Goal: Transaction & Acquisition: Obtain resource

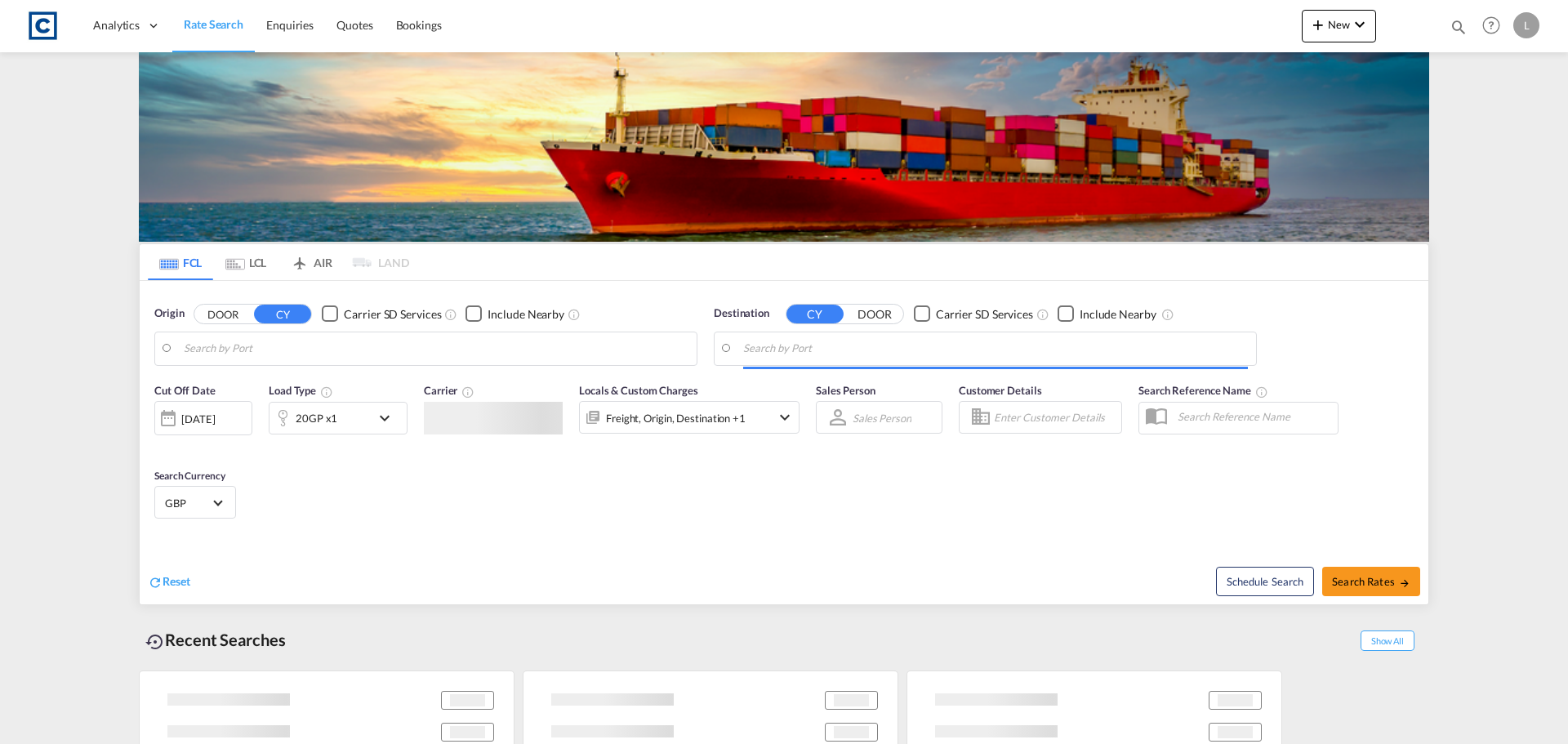
type input "GB-RM20, Thurrock"
type input "New York, NY, USNYC"
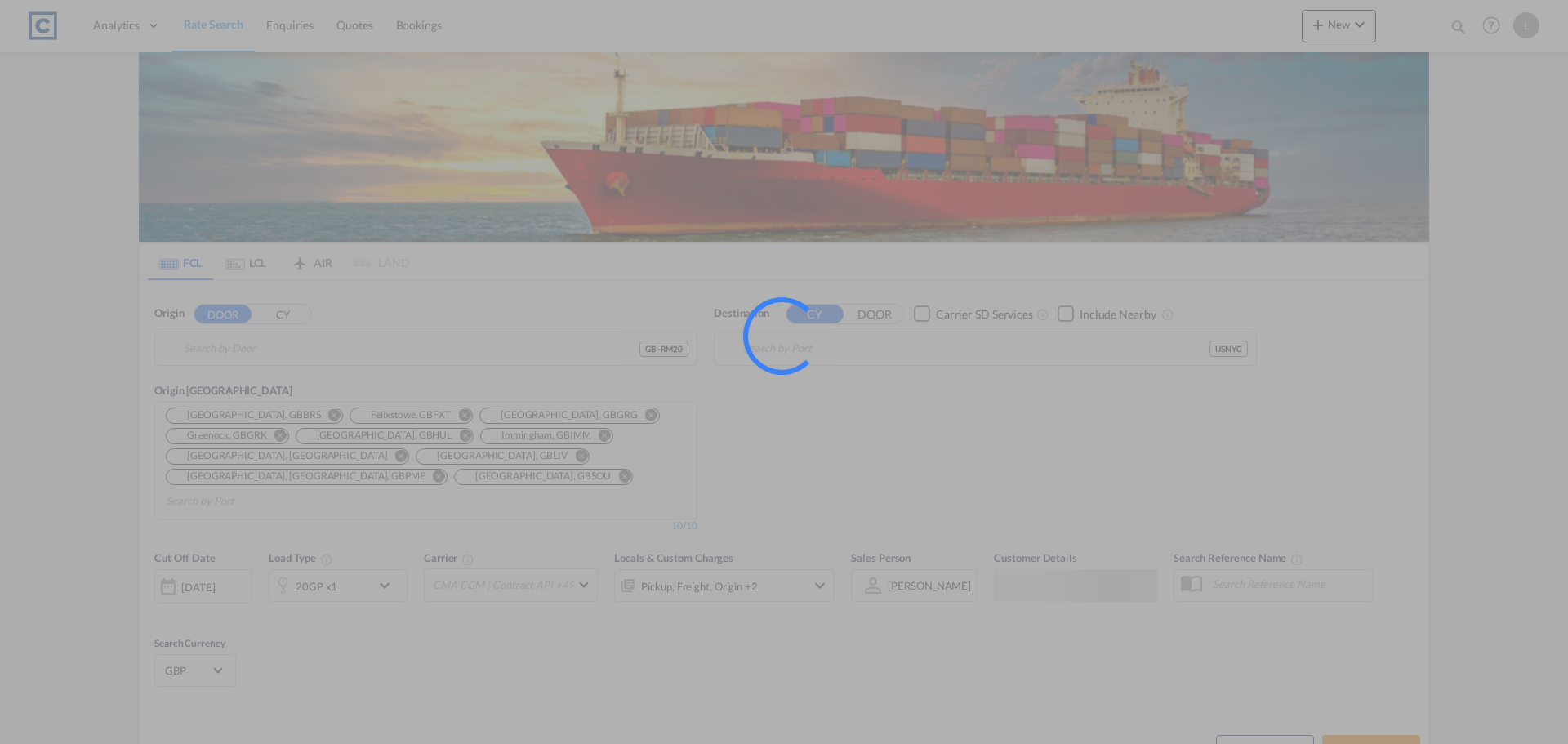
type input "GB-RM20, Thurrock"
type input "[US_STATE], [GEOGRAPHIC_DATA], USNYC"
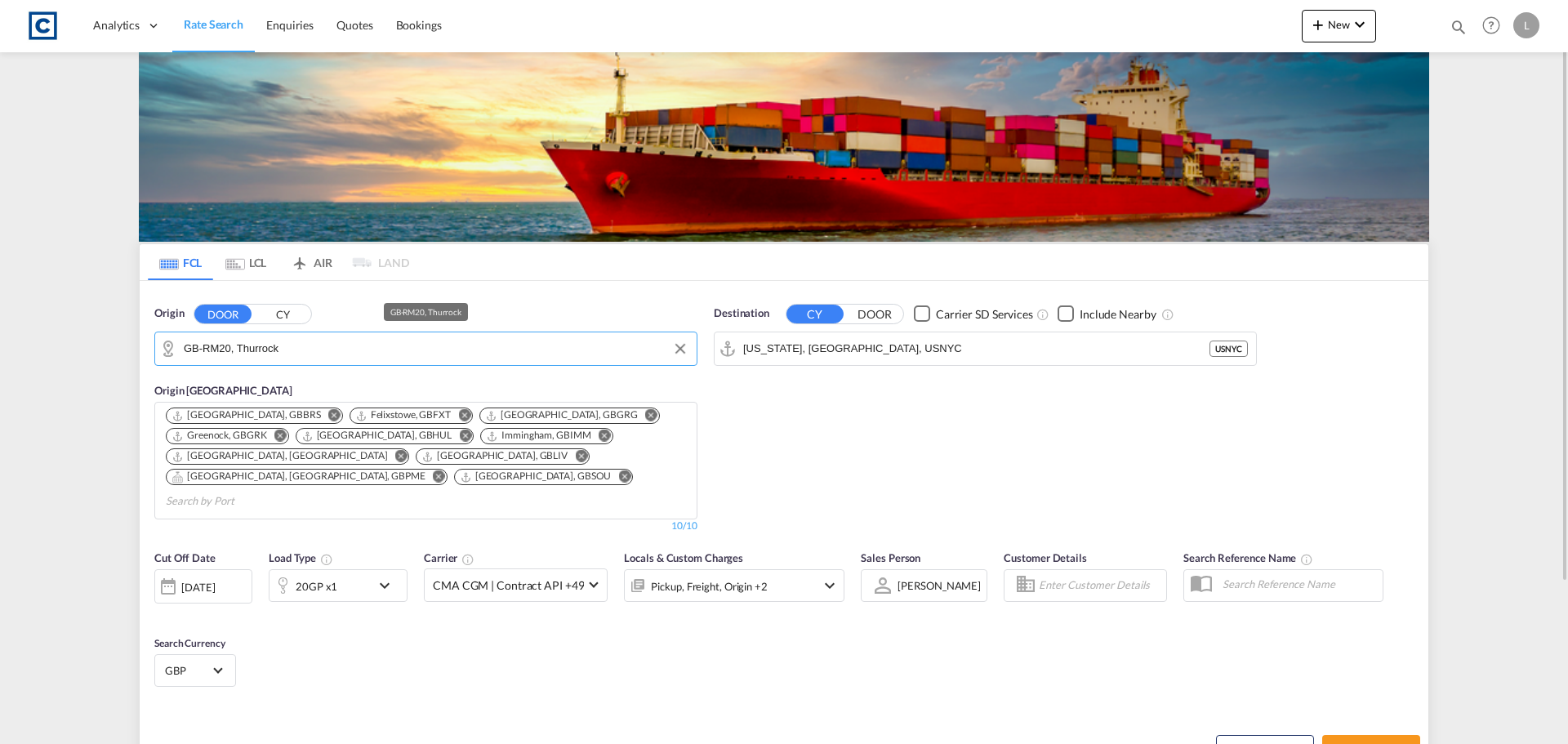
click at [282, 337] on input "GB-RM20, Thurrock" at bounding box center [436, 348] width 505 height 25
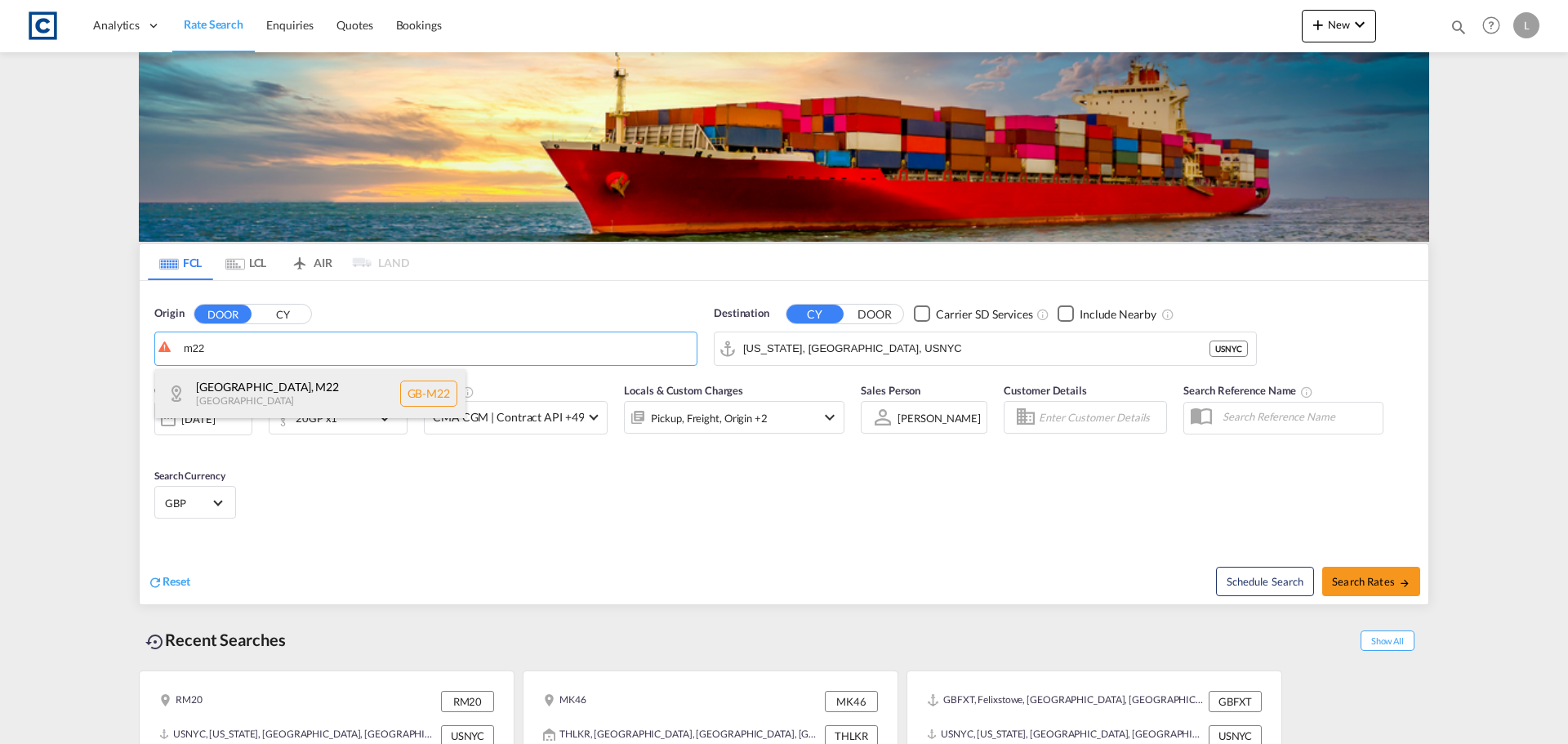
click at [292, 372] on div "[GEOGRAPHIC_DATA] , M22 [GEOGRAPHIC_DATA] [GEOGRAPHIC_DATA]-M22" at bounding box center [310, 393] width 310 height 49
type input "GB-M22, [GEOGRAPHIC_DATA]"
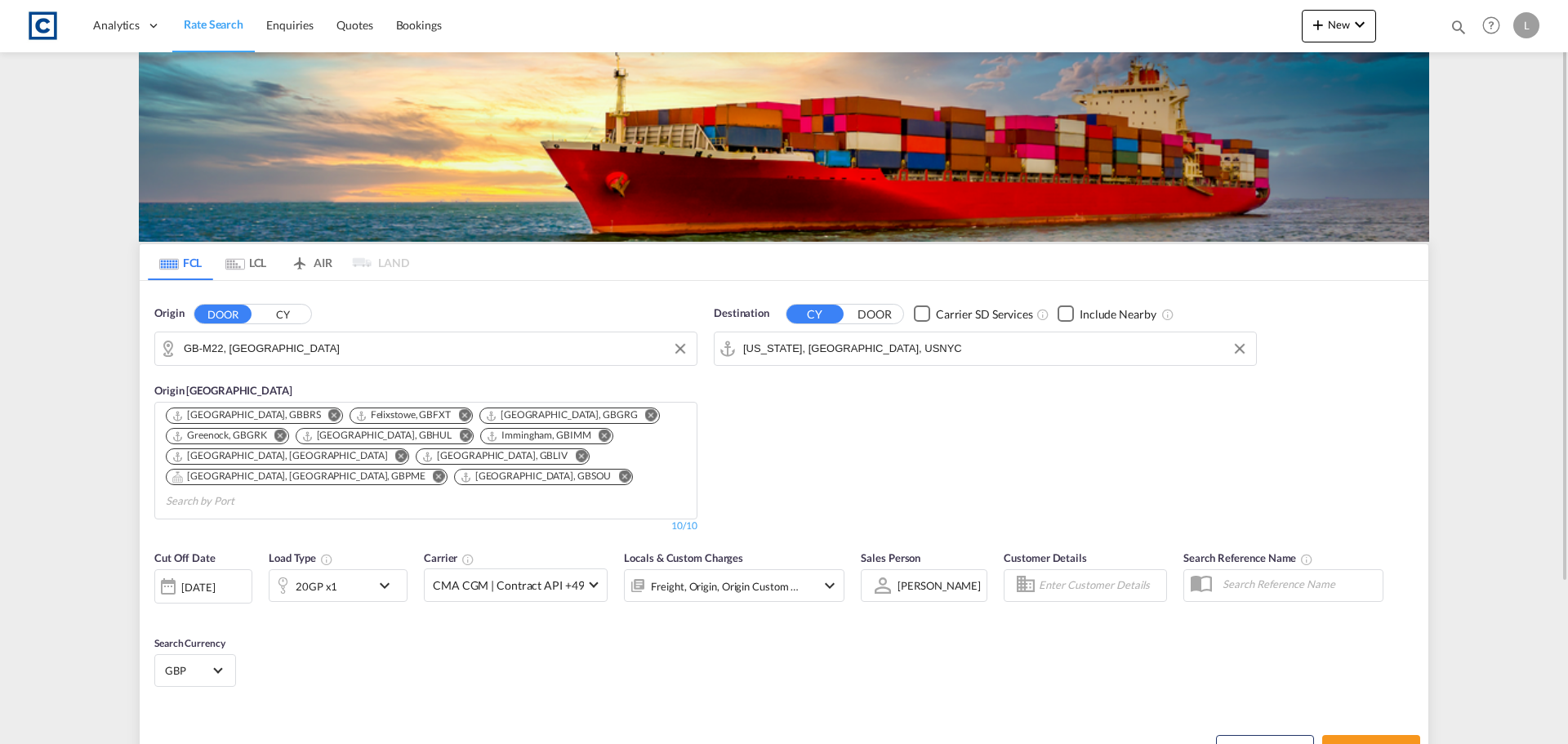
click at [905, 345] on input "[US_STATE], [GEOGRAPHIC_DATA], USNYC" at bounding box center [995, 348] width 505 height 25
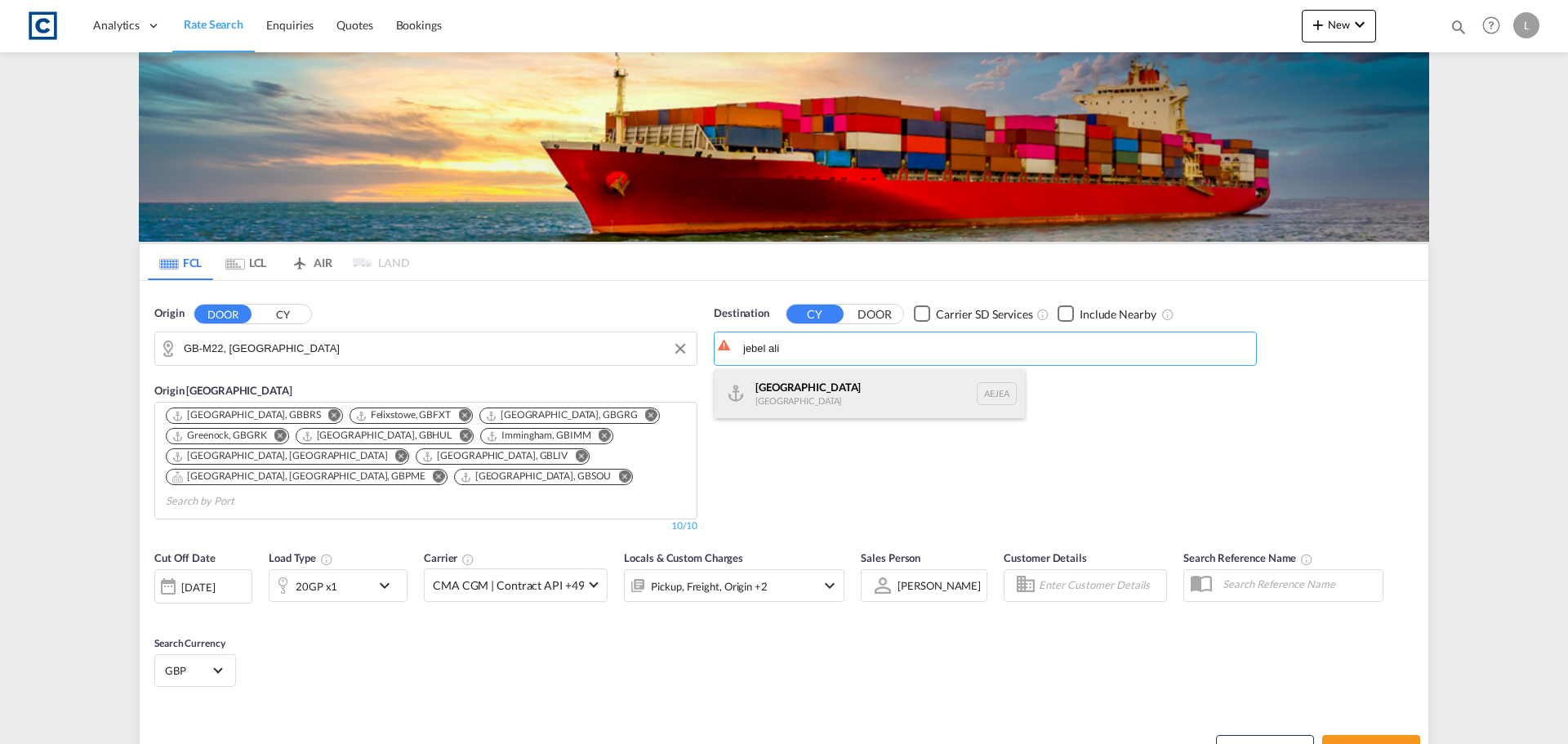
click at [812, 391] on div "[GEOGRAPHIC_DATA] [GEOGRAPHIC_DATA]" at bounding box center [869, 393] width 310 height 49
type input "[GEOGRAPHIC_DATA], [GEOGRAPHIC_DATA]"
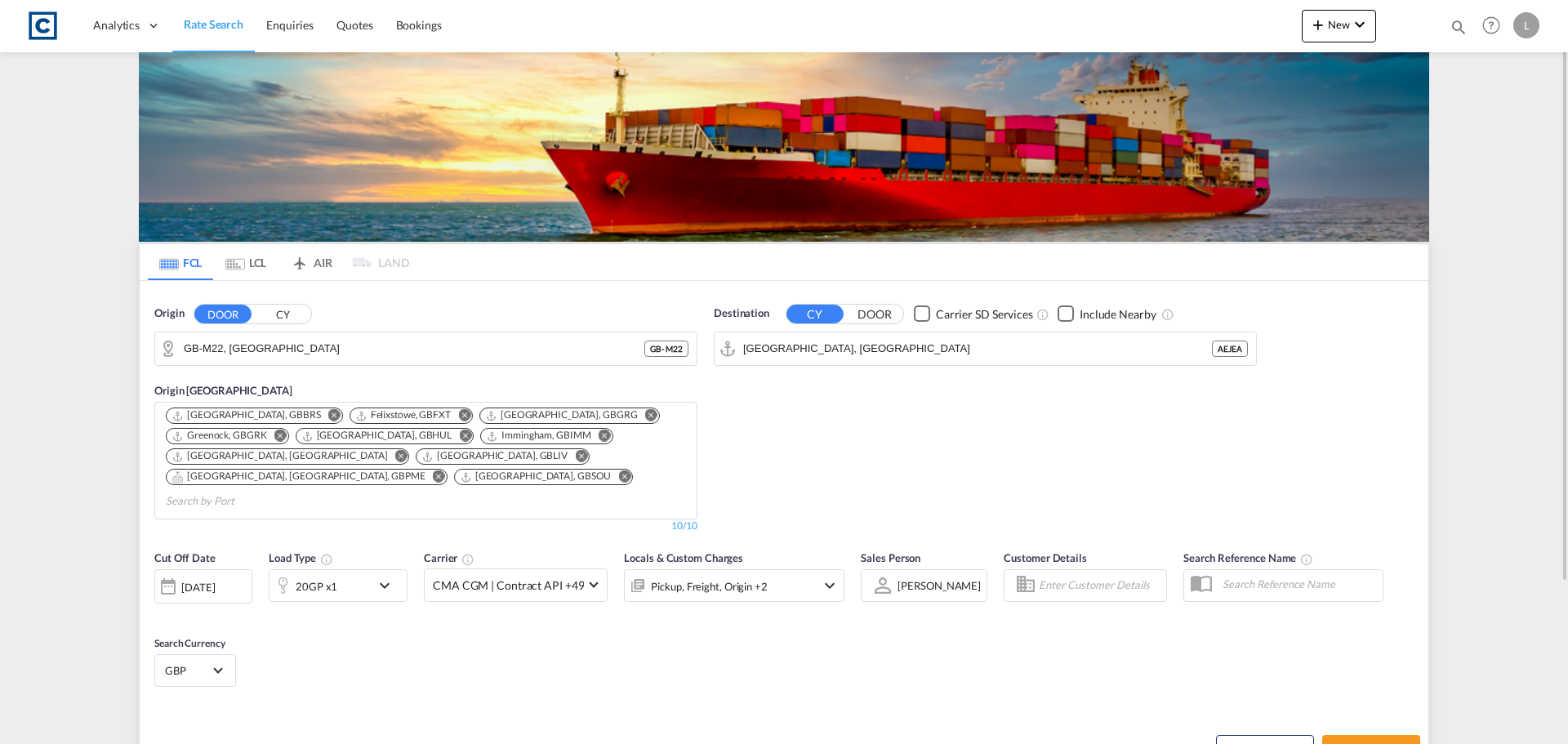
click at [349, 569] on div "20GP x1" at bounding box center [320, 585] width 101 height 33
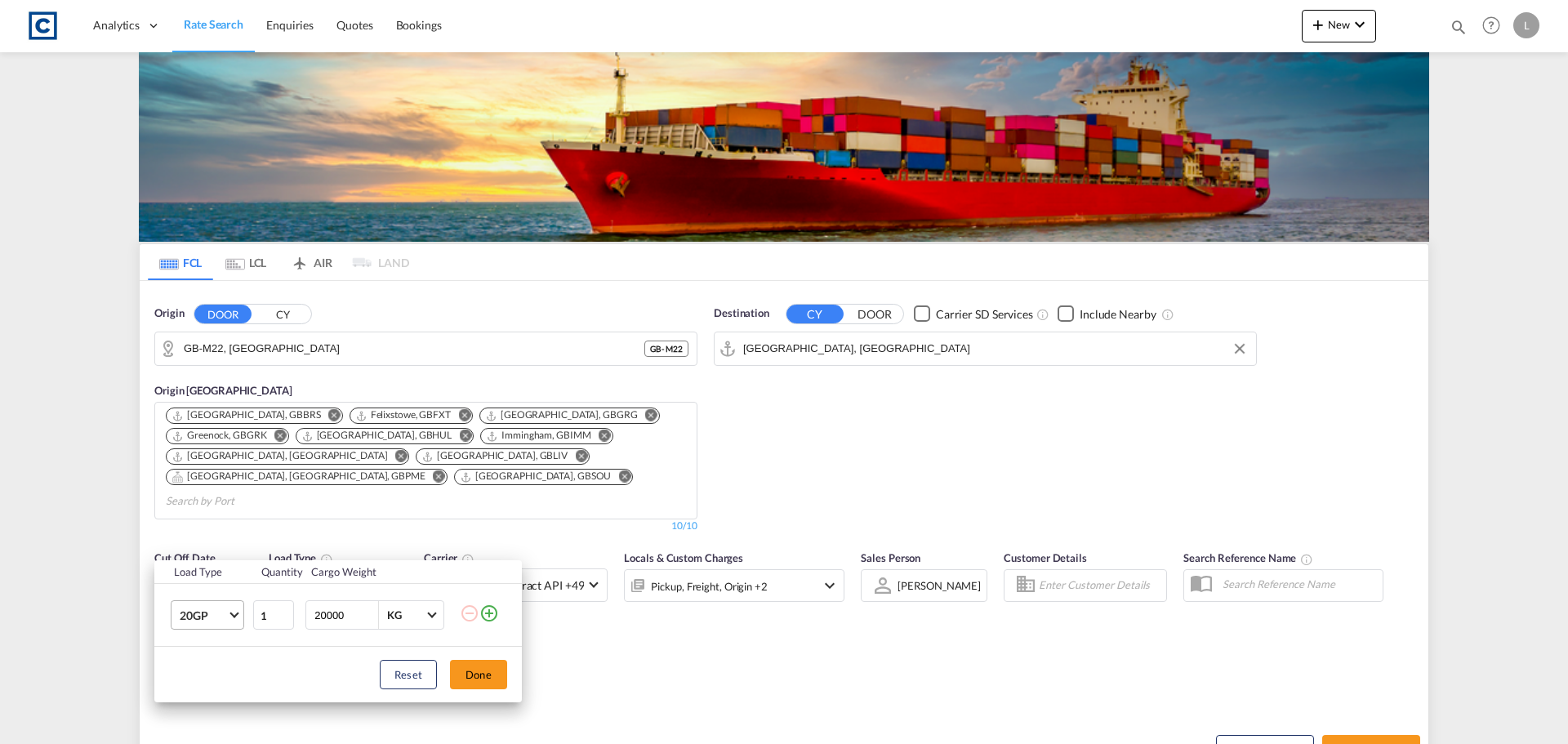
click at [222, 619] on span "20GP" at bounding box center [203, 615] width 47 height 16
click at [216, 583] on md-option "40GP" at bounding box center [222, 586] width 111 height 39
click at [490, 675] on button "Done" at bounding box center [478, 675] width 57 height 29
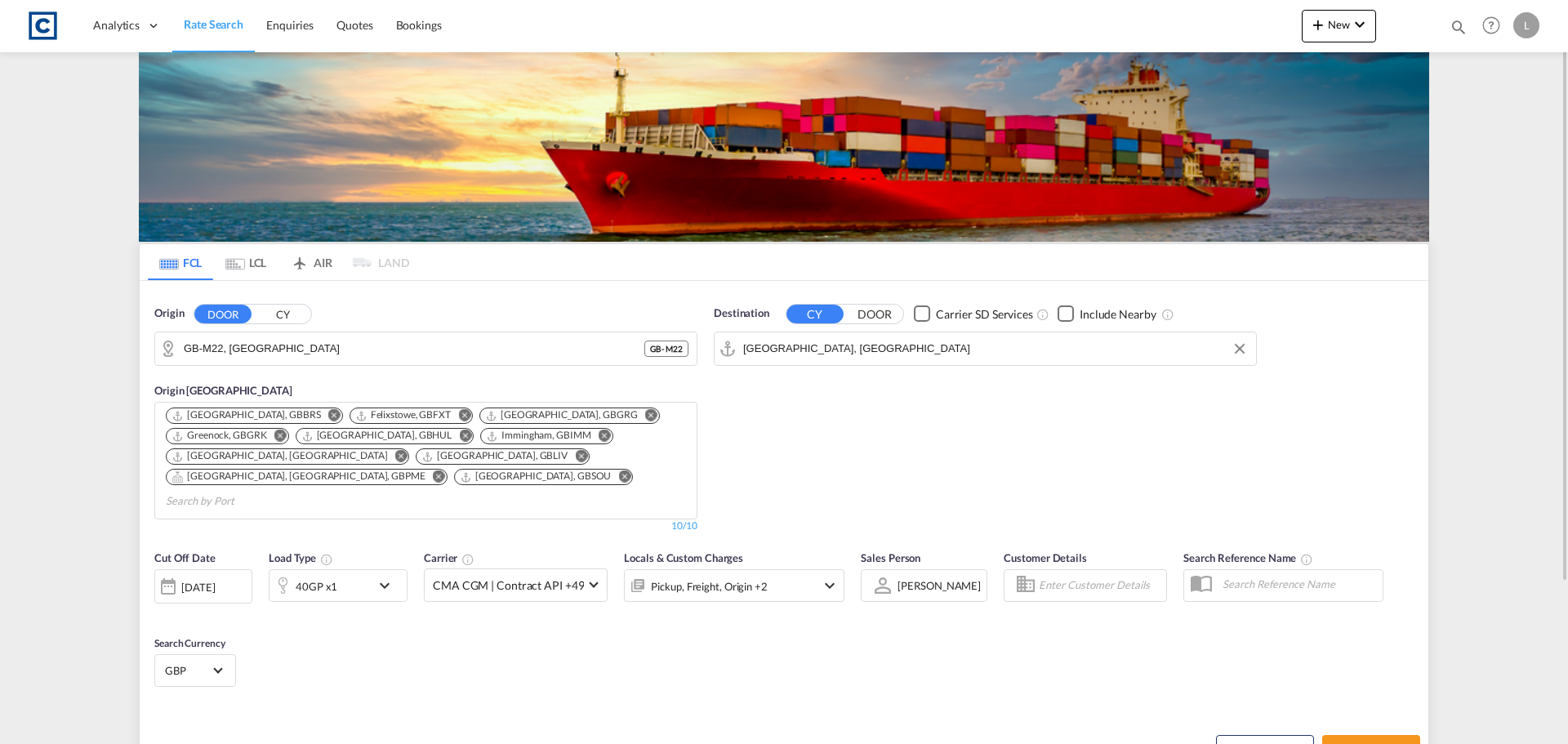
click at [788, 569] on div "Pickup, Freight, Origin +2" at bounding box center [712, 585] width 175 height 33
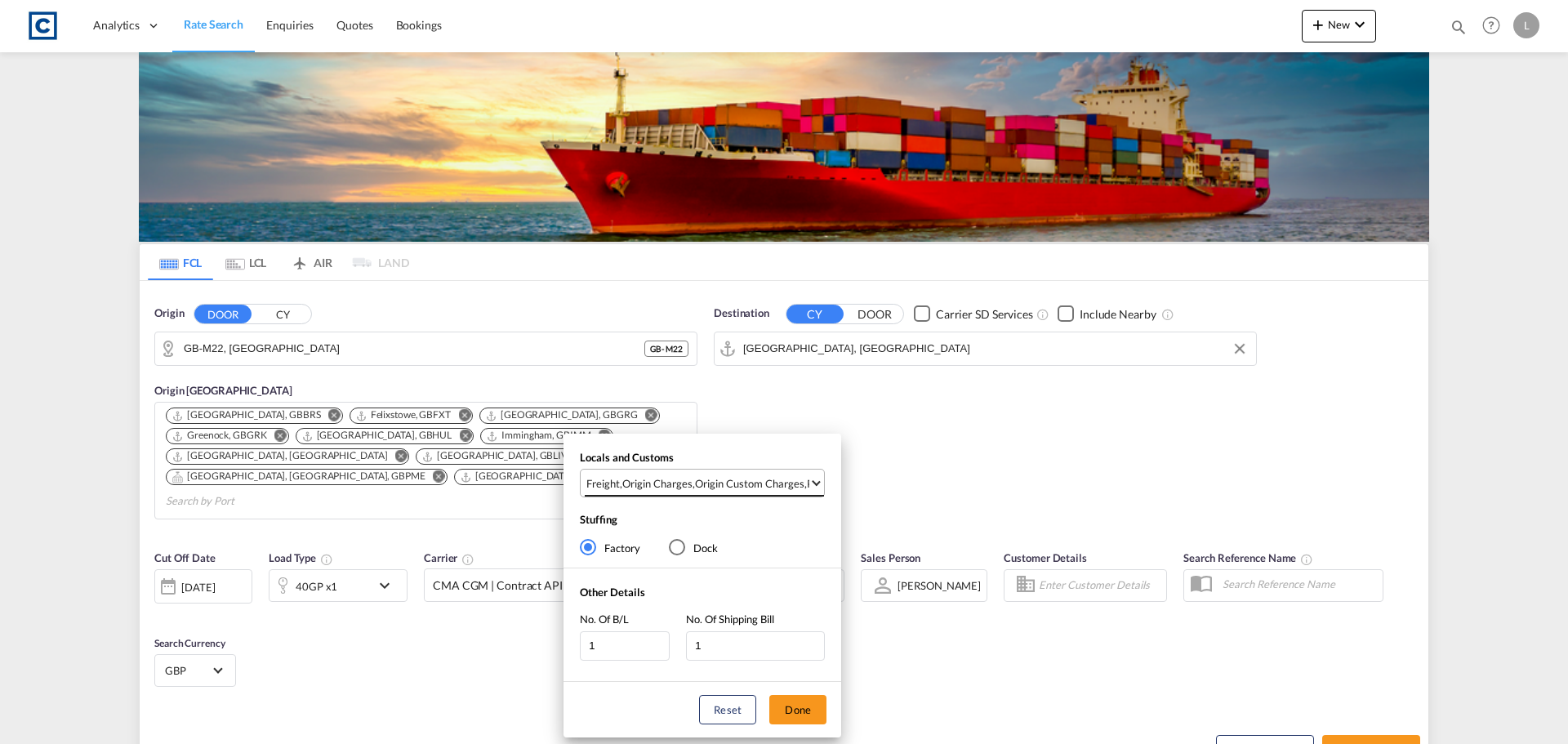
click at [686, 476] on div "Origin Charges" at bounding box center [658, 483] width 70 height 15
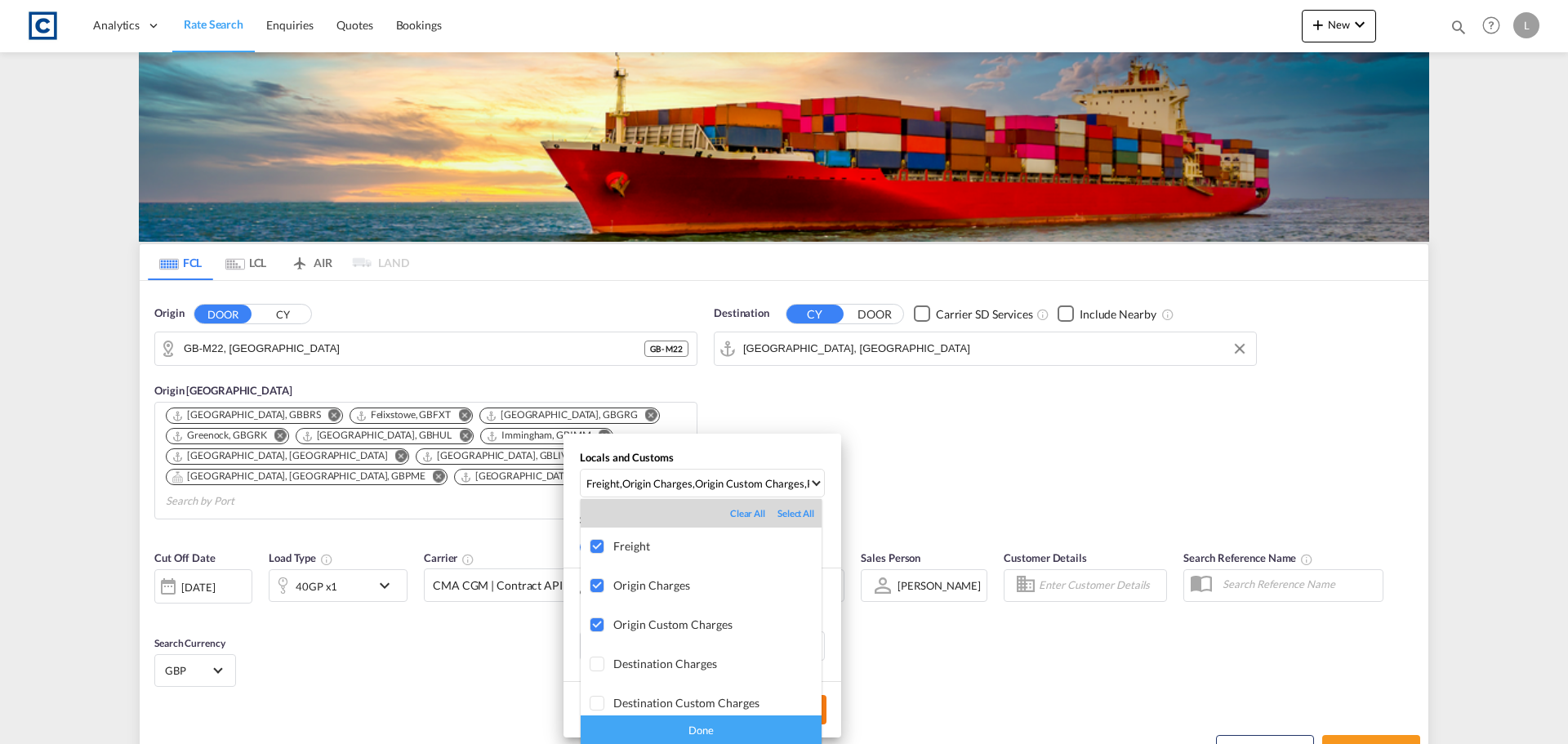
drag, startPoint x: 683, startPoint y: 728, endPoint x: 811, endPoint y: 712, distance: 129.0
click at [685, 728] on div "Done" at bounding box center [700, 729] width 241 height 28
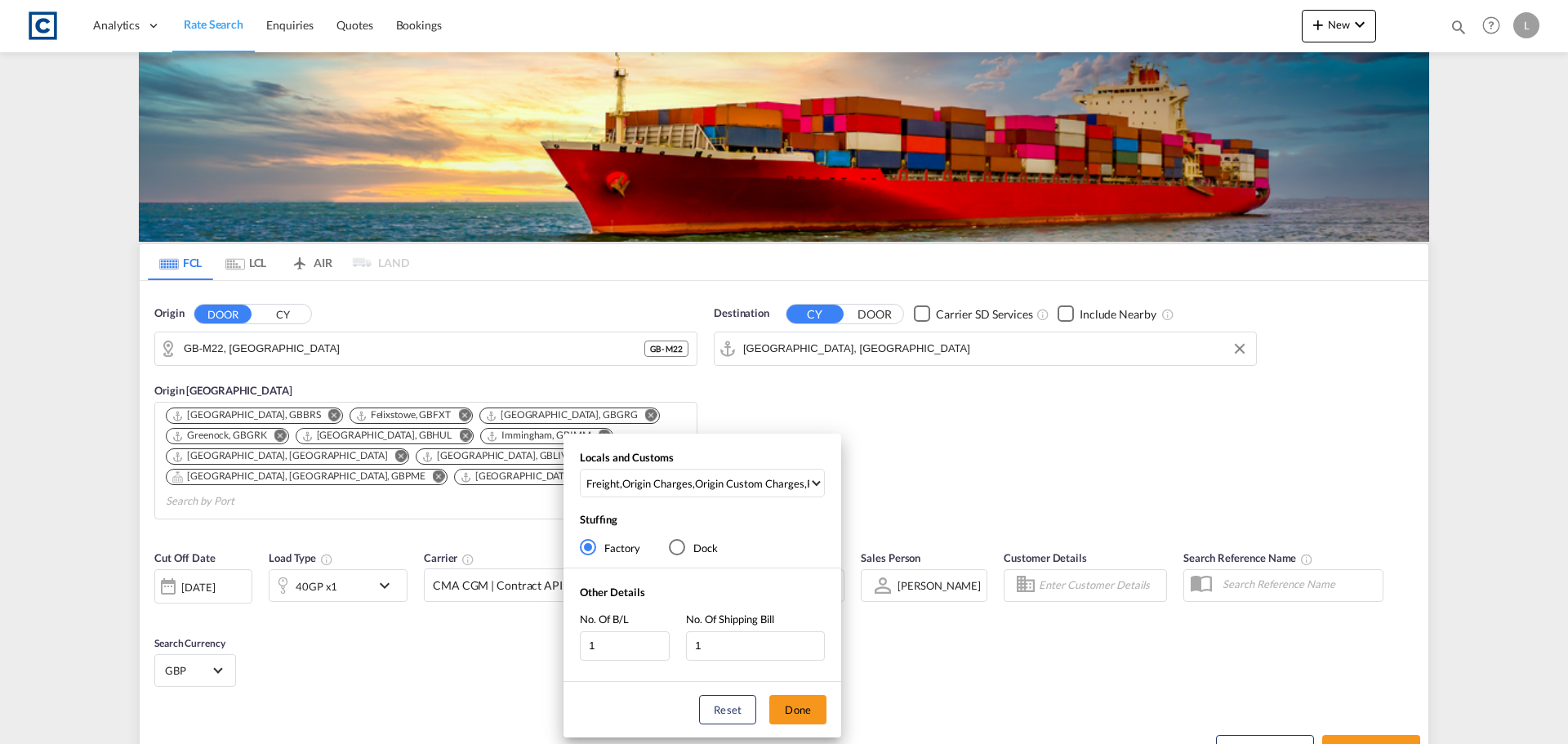
click at [957, 502] on div "Locals and Customs Freight , Origin Charges , Origin Custom Charges , Pickup Ch…" at bounding box center [784, 372] width 1568 height 744
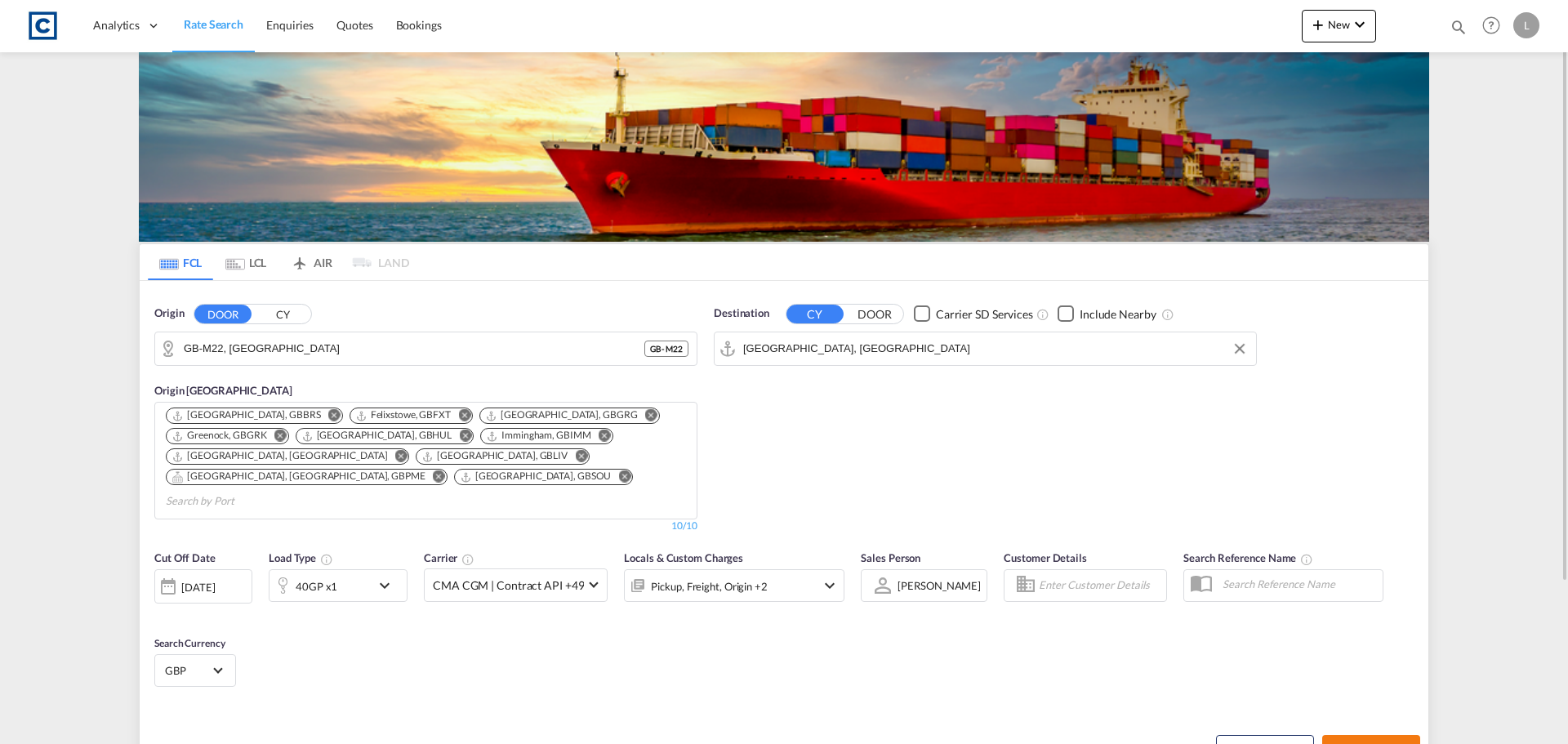
click at [1364, 737] on button "Search Rates" at bounding box center [1371, 749] width 98 height 29
type input "M22 to AEJEA / [DATE]"
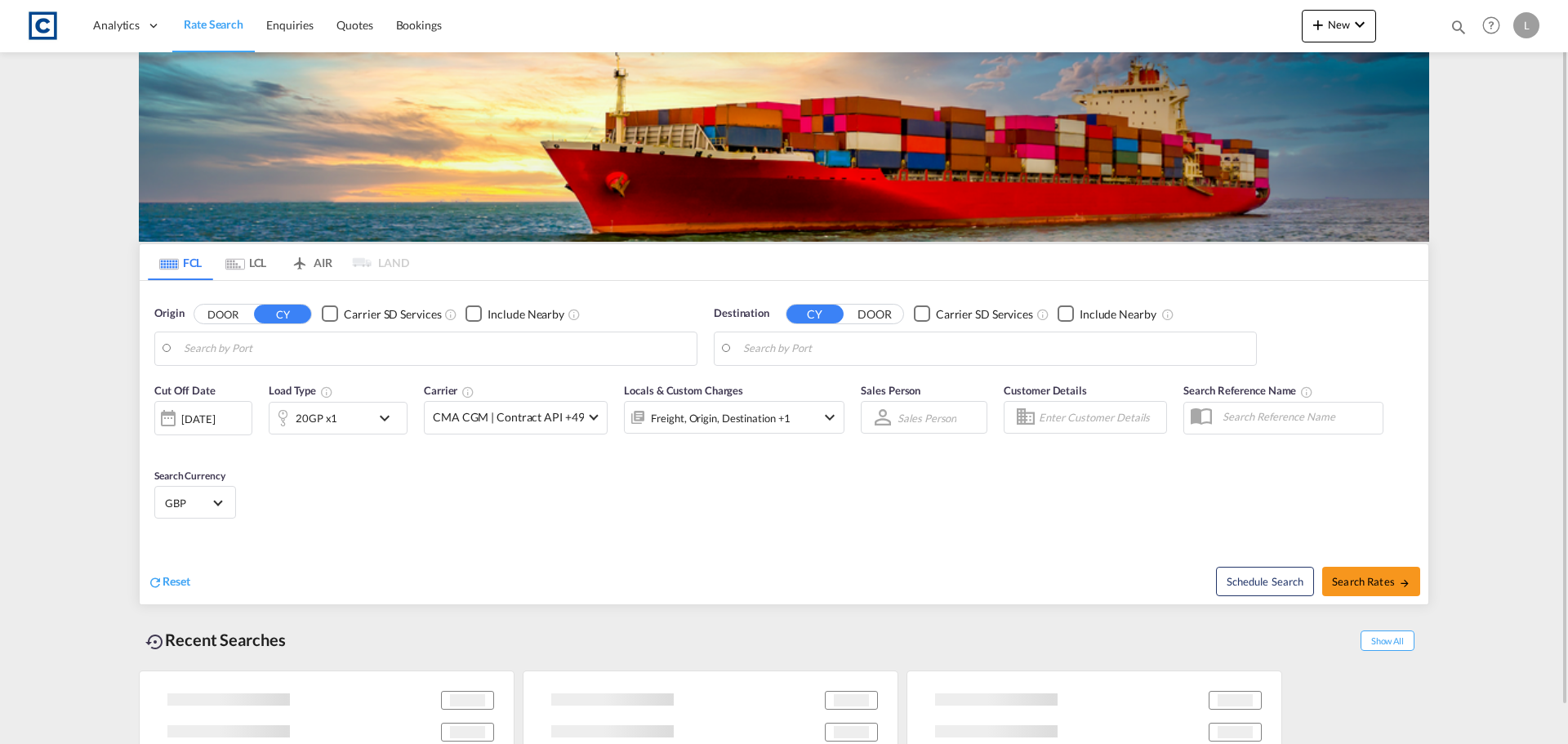
type input "GB-M22, [GEOGRAPHIC_DATA]"
type input "[GEOGRAPHIC_DATA], [GEOGRAPHIC_DATA]"
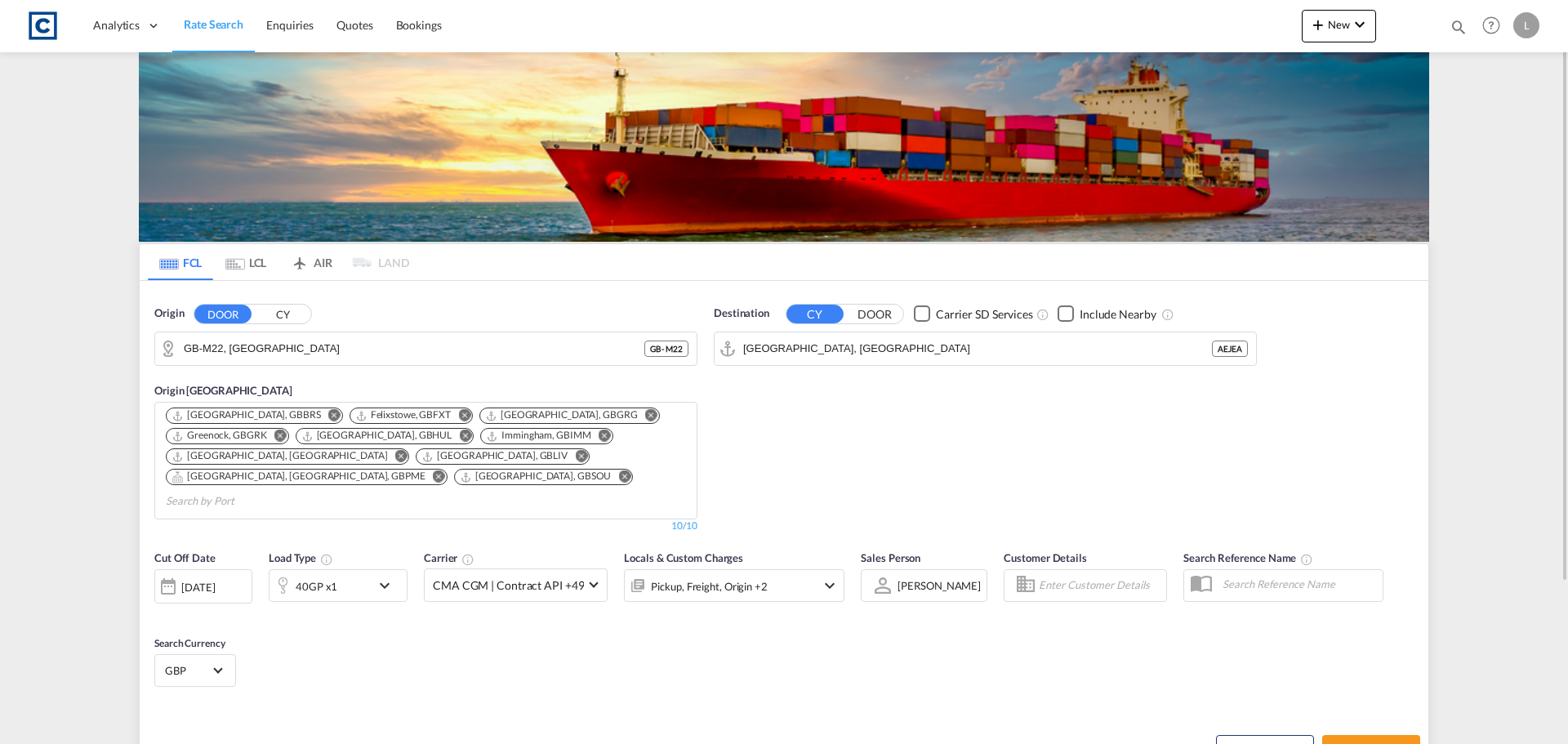
click at [201, 569] on div "[DATE]" at bounding box center [203, 586] width 98 height 34
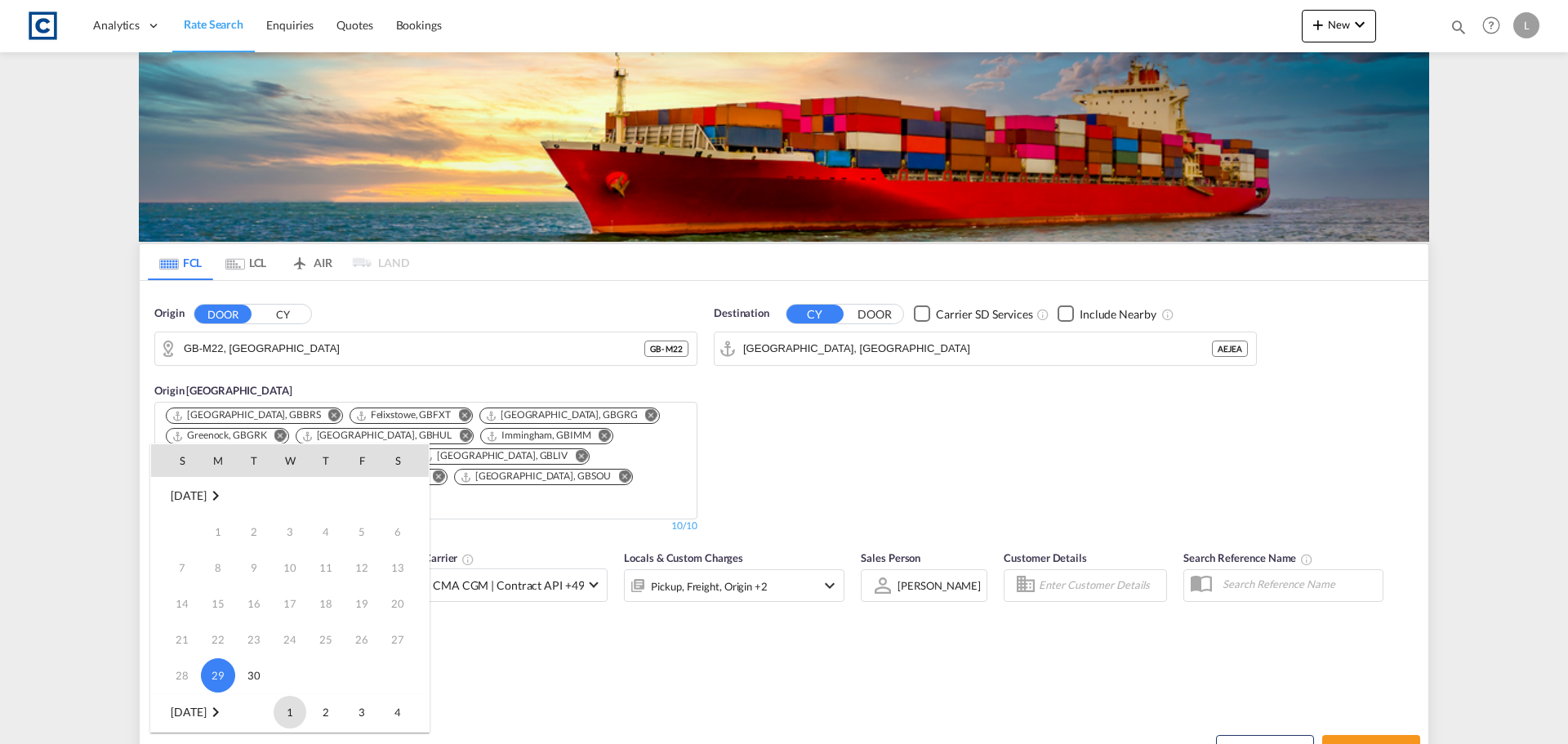
click at [294, 712] on span "1" at bounding box center [290, 711] width 33 height 33
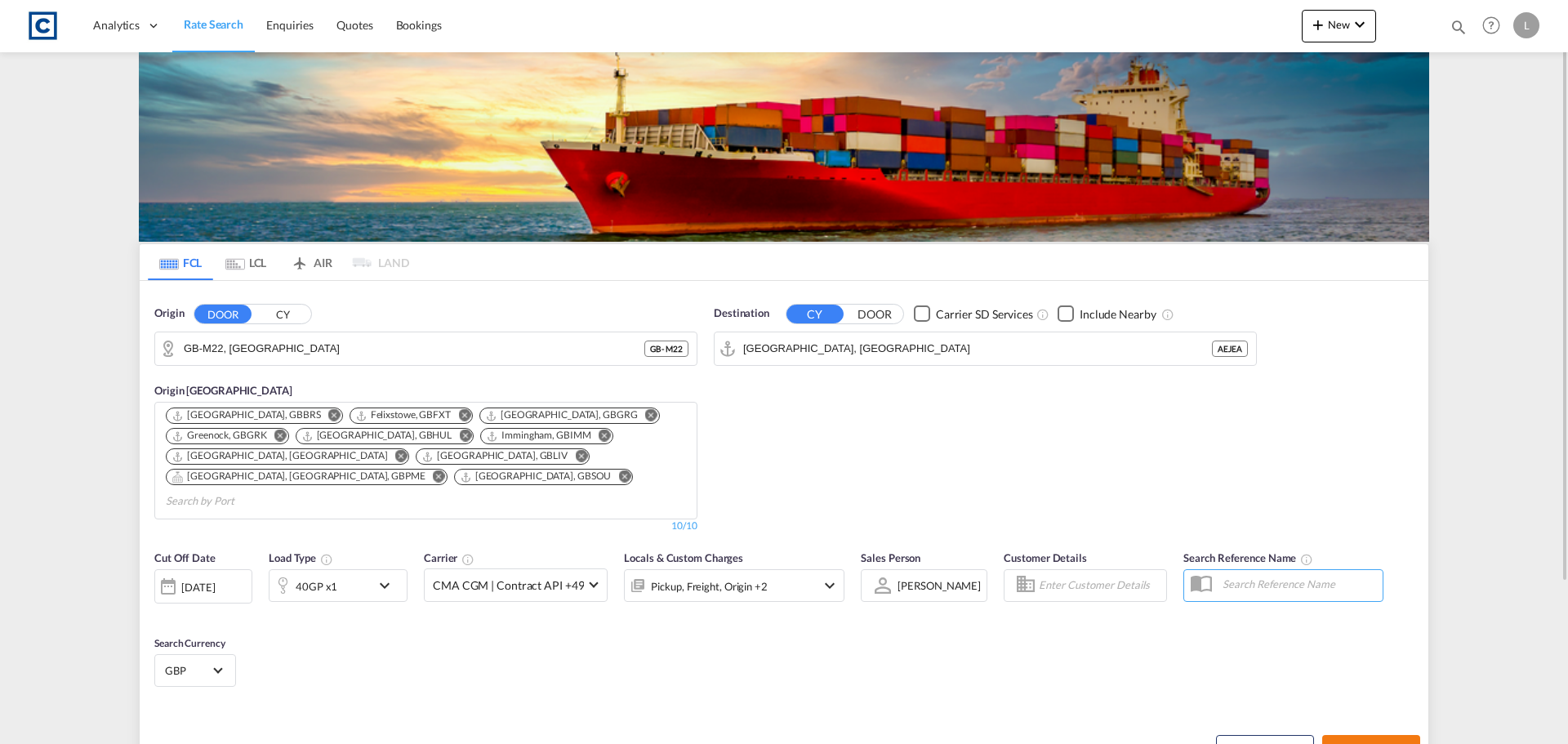
click at [1381, 735] on button "Search Rates" at bounding box center [1371, 749] width 98 height 29
type input "M22 to AEJEA / 1 Oct 2025"
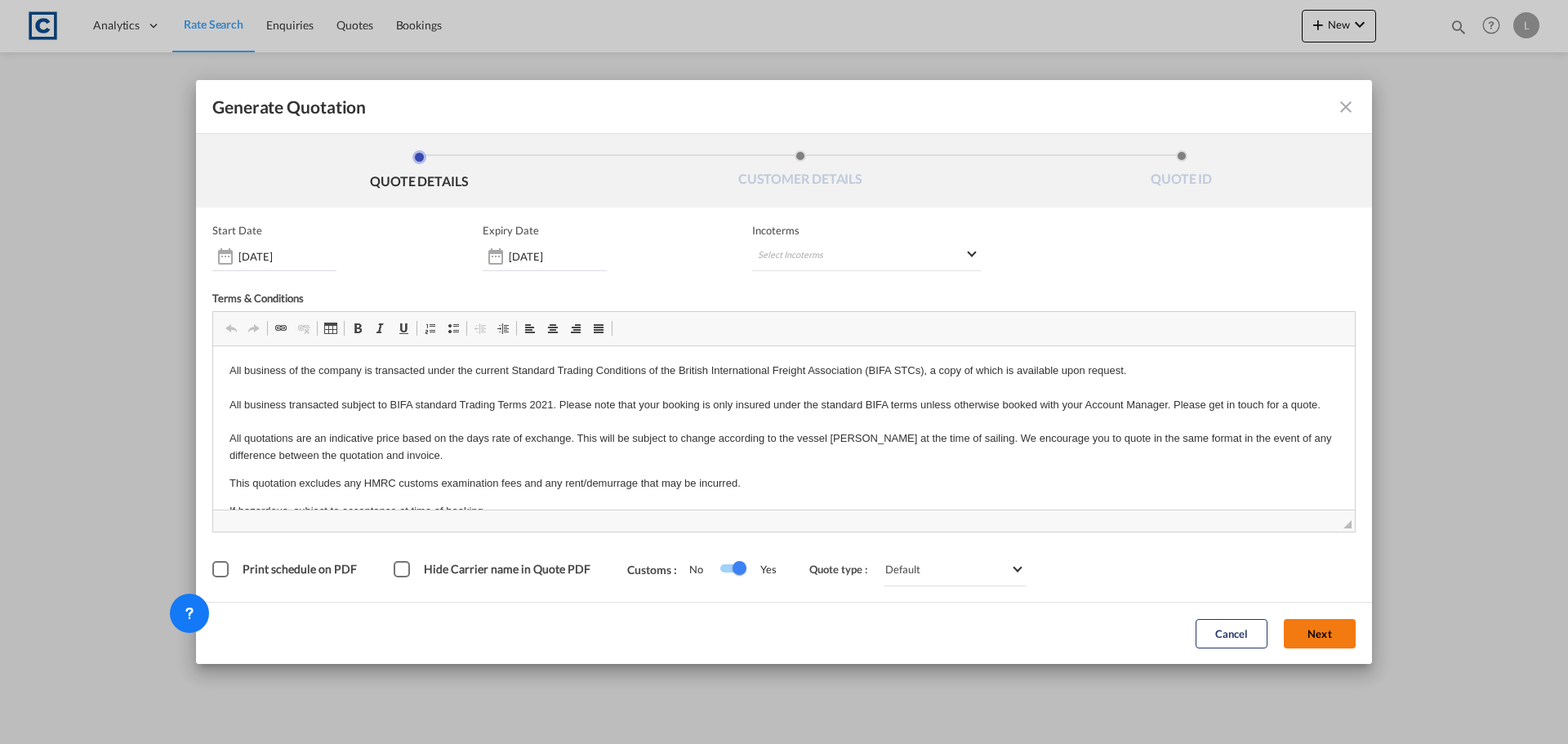
drag, startPoint x: 1329, startPoint y: 633, endPoint x: 723, endPoint y: 549, distance: 611.8
click at [1329, 633] on button "Next" at bounding box center [1319, 633] width 72 height 29
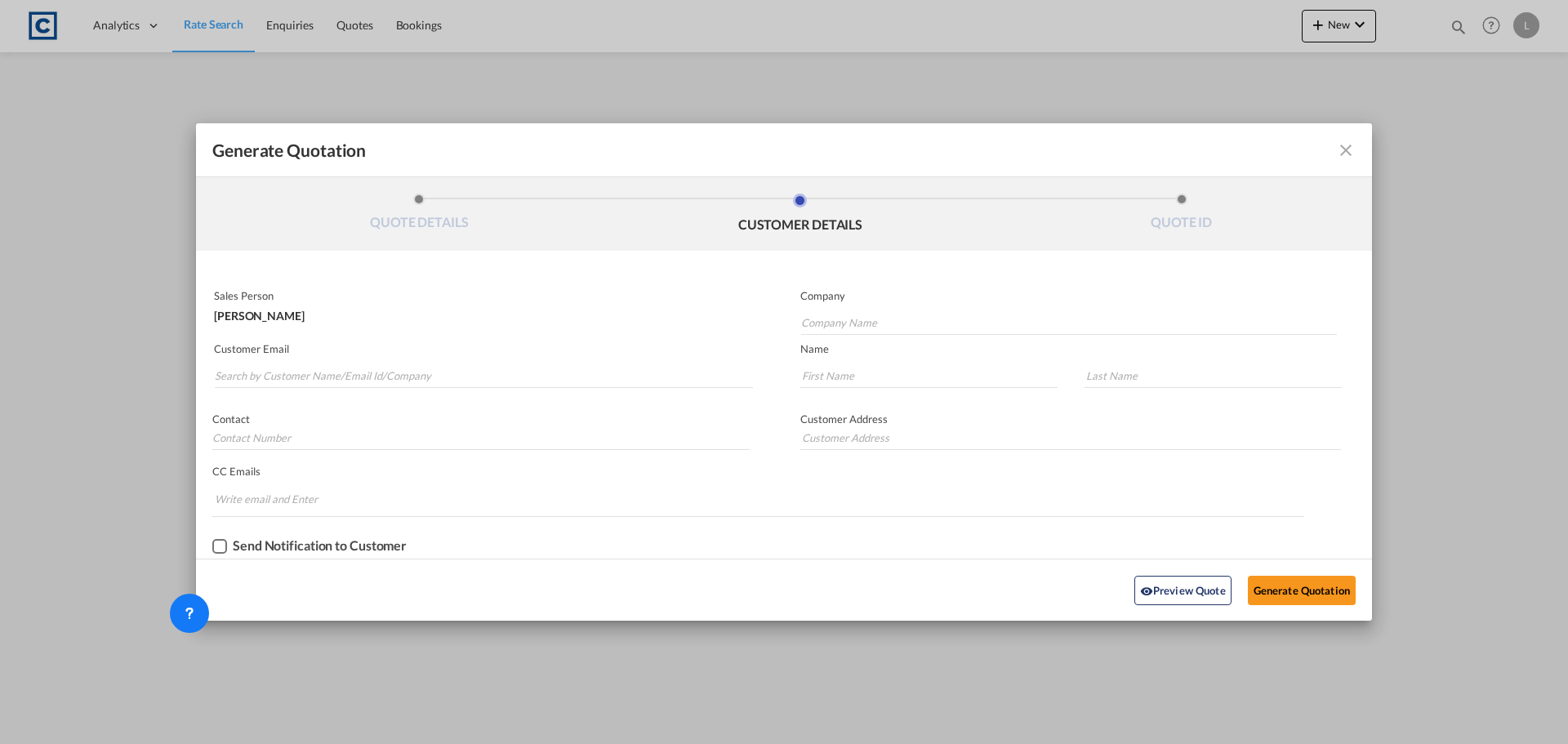
click at [282, 357] on md-autocomplete-wrap "Generate QuotationQUOTE ..." at bounding box center [484, 371] width 539 height 33
click at [281, 363] on input "Search by Customer Name/Email Id/Company" at bounding box center [484, 375] width 538 height 25
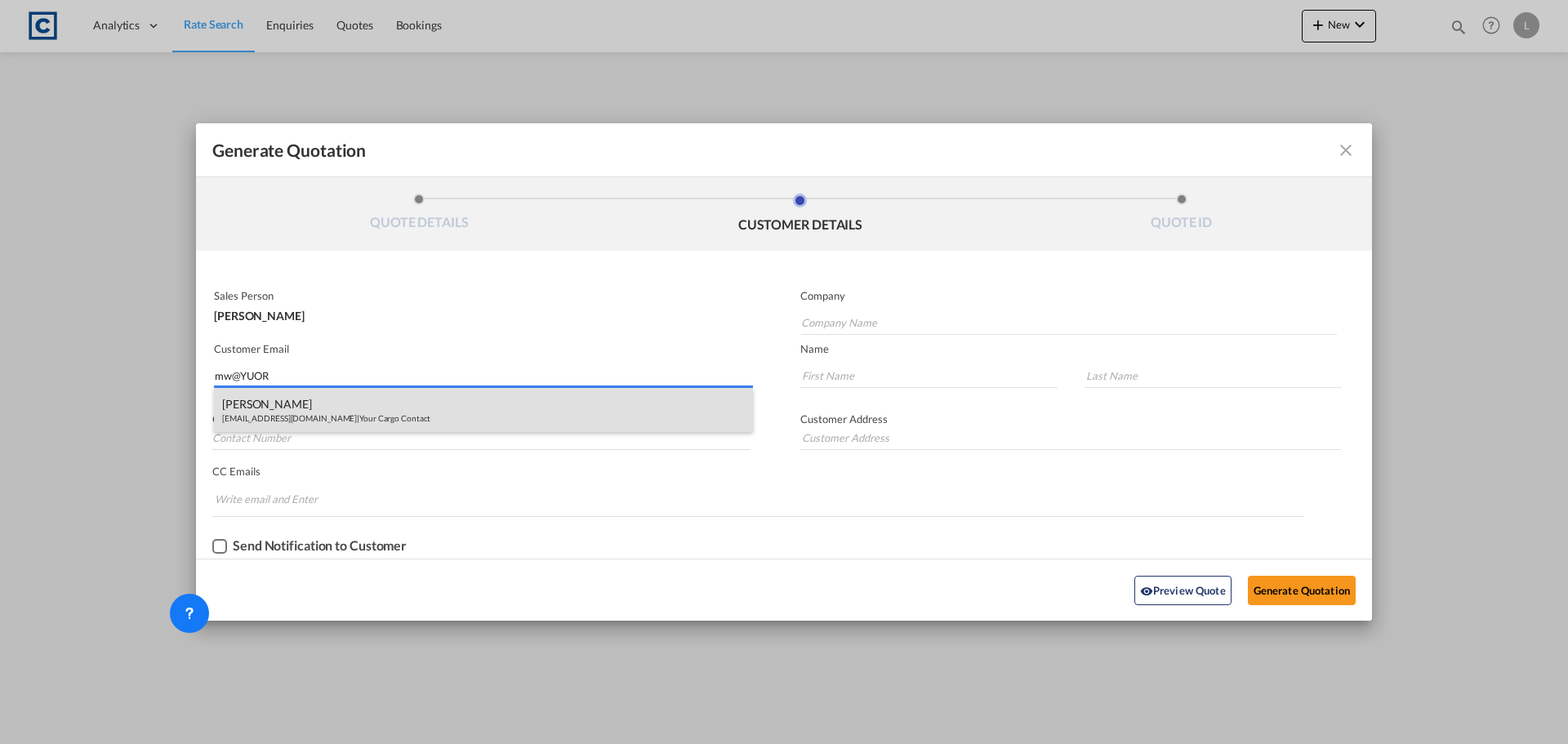
type input "mw@YUOR"
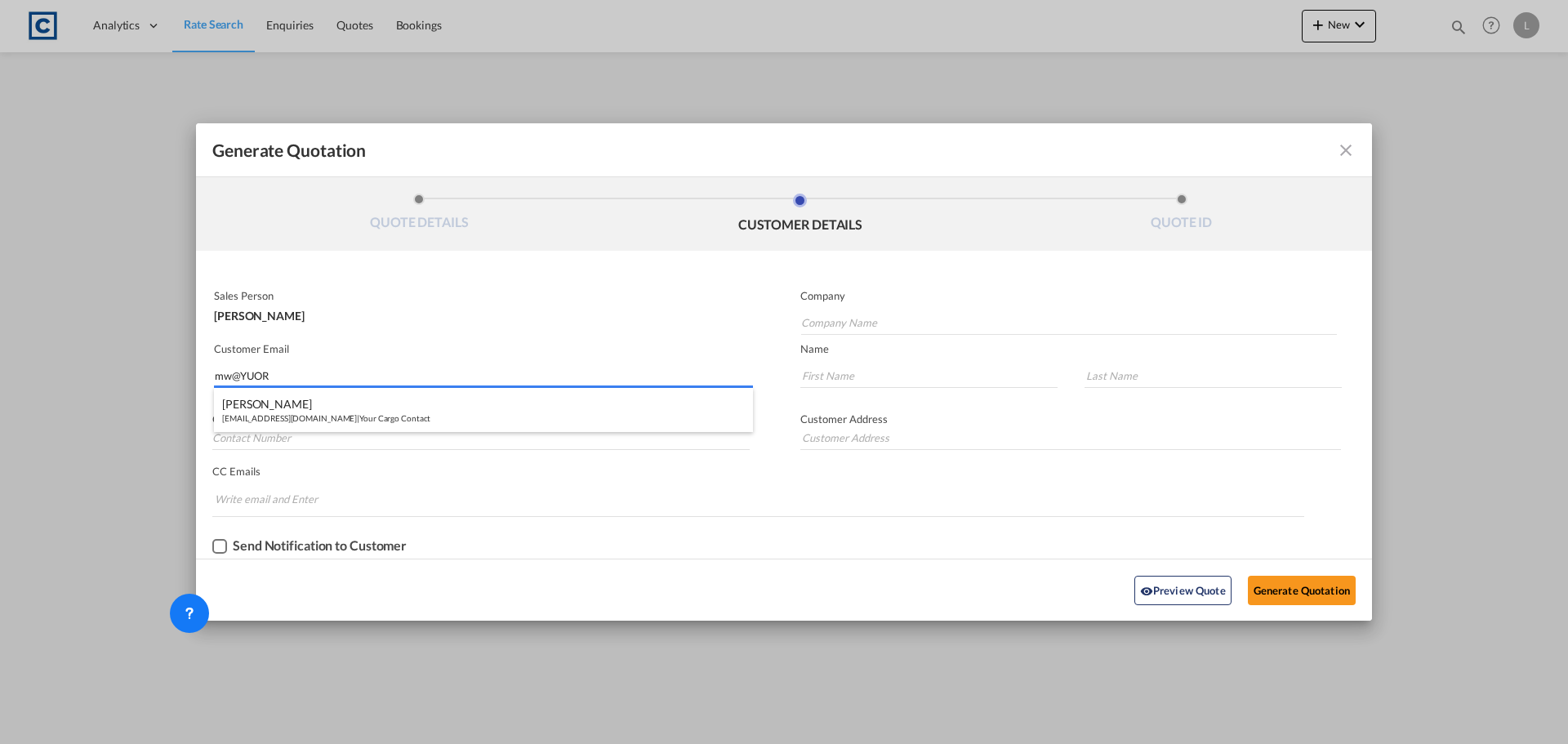
click at [367, 411] on div "Matt Watts mw@yourcargocontact.com | Your Cargo Contact" at bounding box center [484, 409] width 539 height 44
type input "Your Cargo Contact"
type input "mw@yourcargocontact.com"
type input "Matt"
type input "Watts"
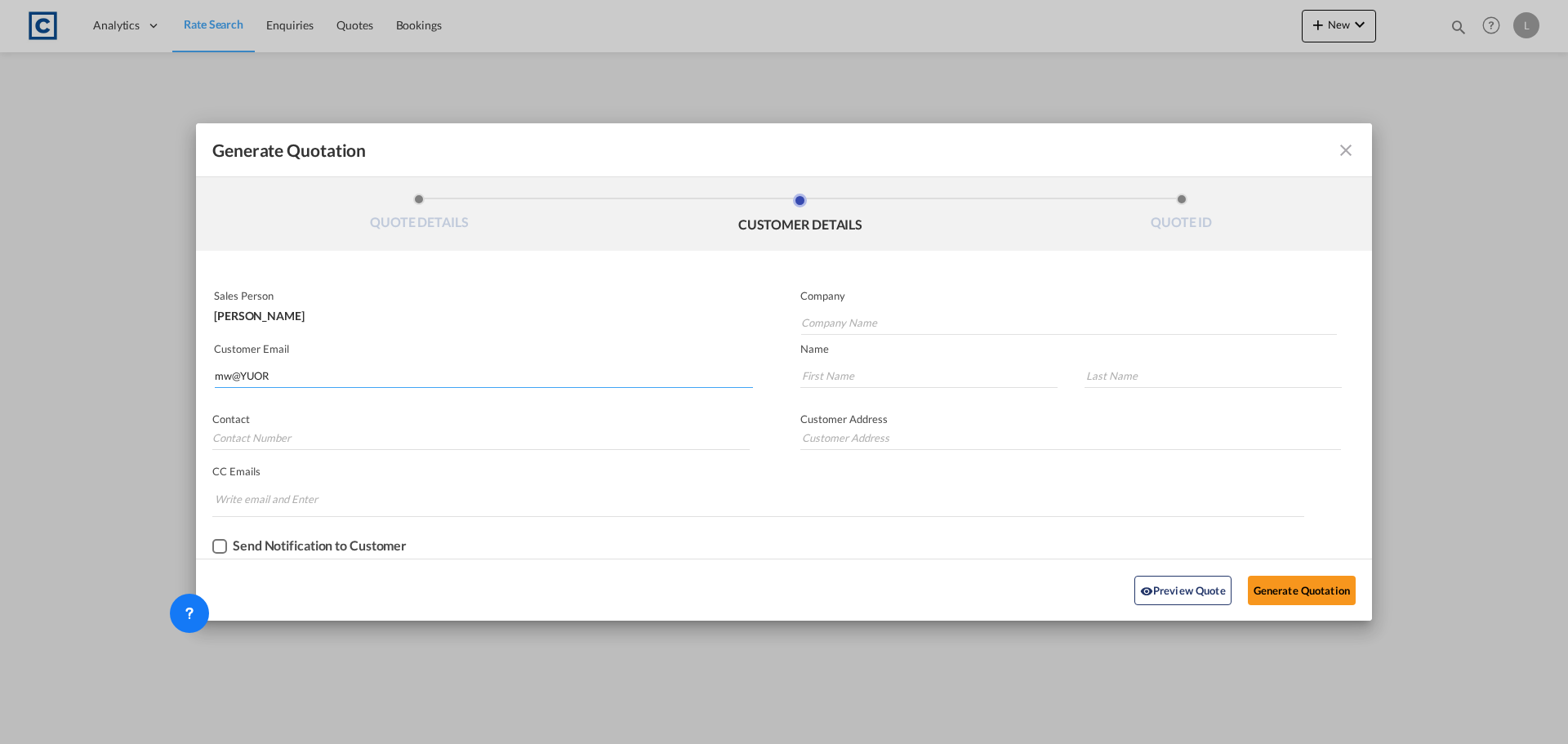
type input "Address: 30 Mayfly Way| Ardleigh| Colchester| Essex CO7 7WX"
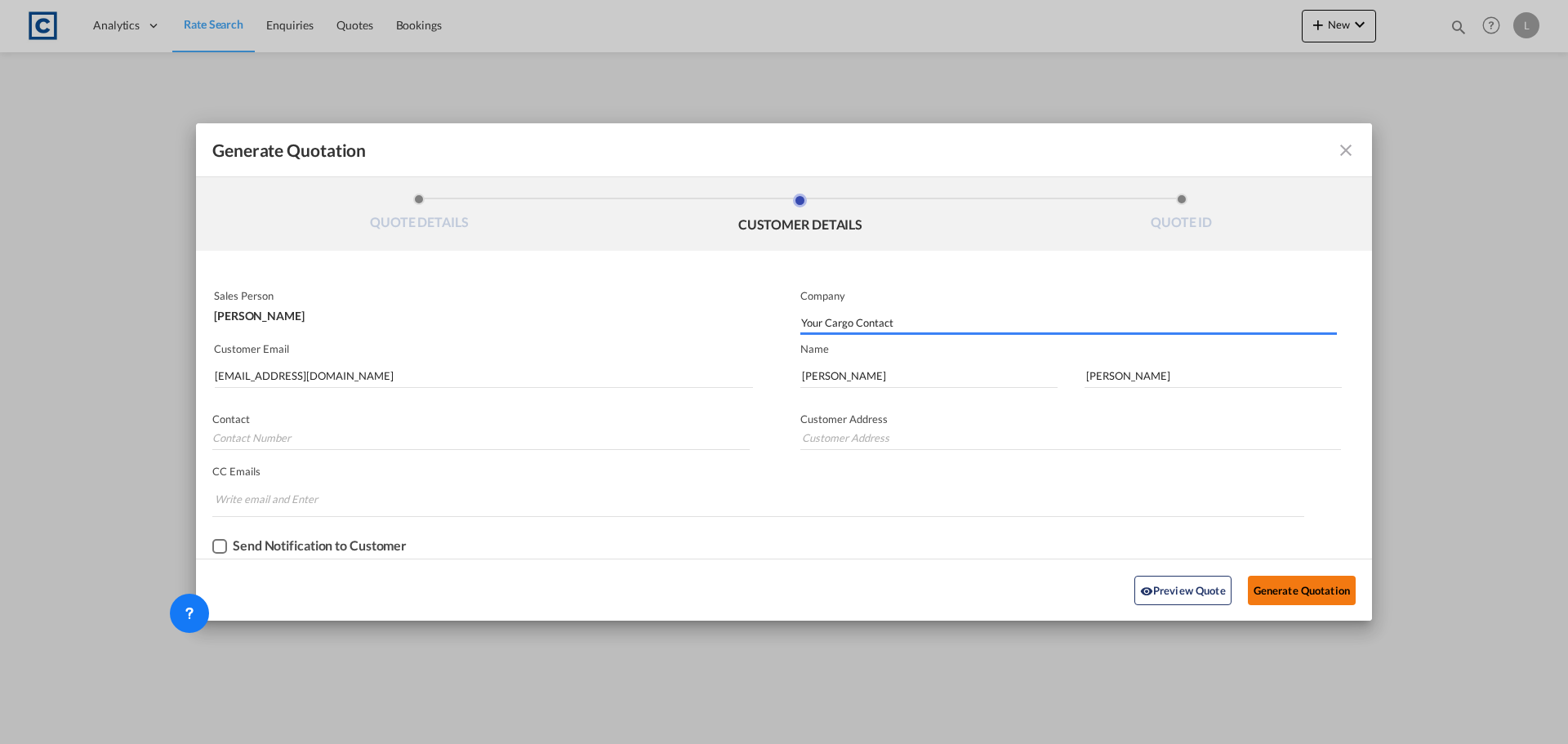
click at [1313, 579] on button "Generate Quotation" at bounding box center [1301, 590] width 108 height 29
type input "Address: 30 Mayfly Way| Ardleigh| Colchester| Essex CO7 7WX"
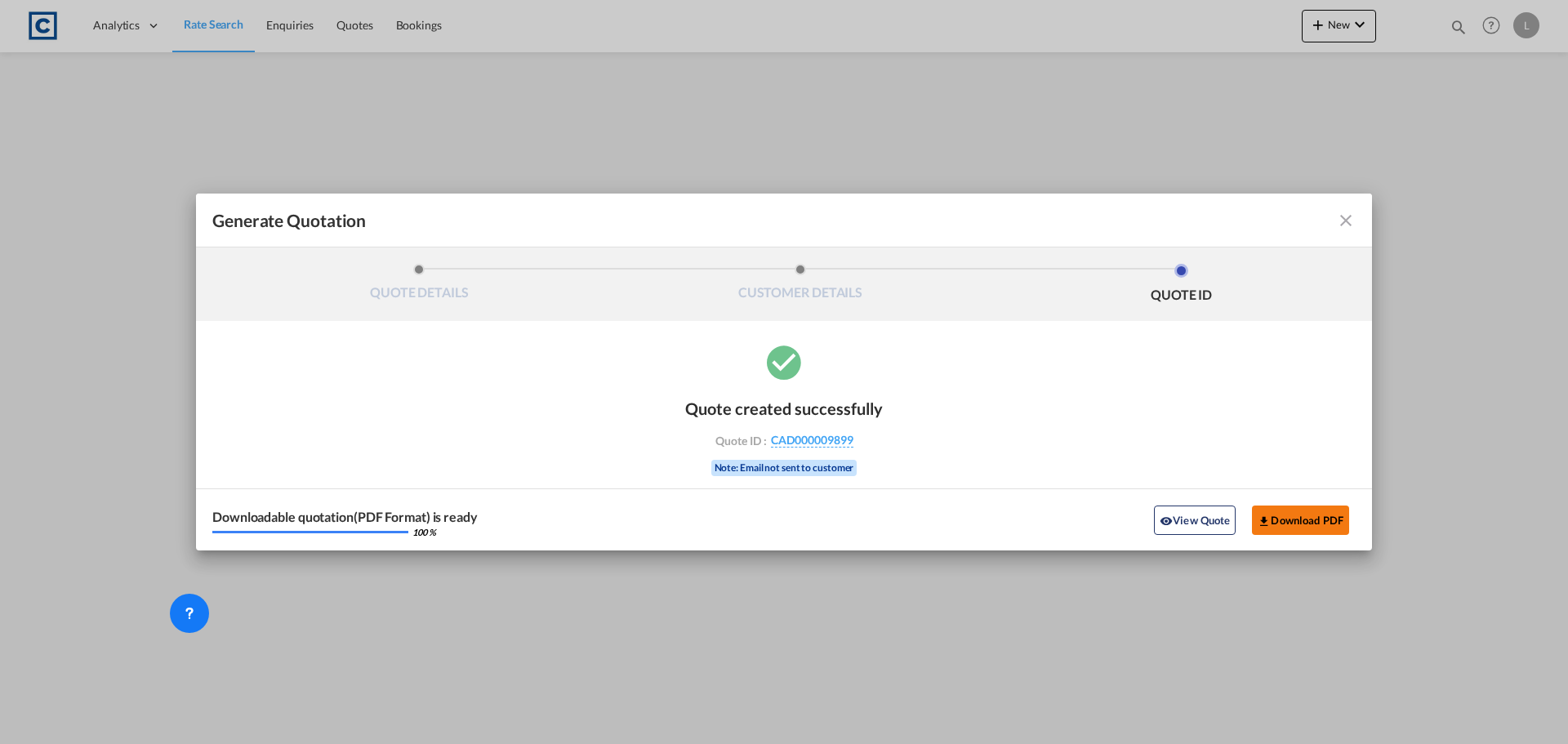
click at [1296, 519] on button "Download PDF" at bounding box center [1300, 520] width 97 height 29
click at [1352, 215] on md-icon "icon-close fg-AAA8AD cursor m-0" at bounding box center [1345, 220] width 20 height 20
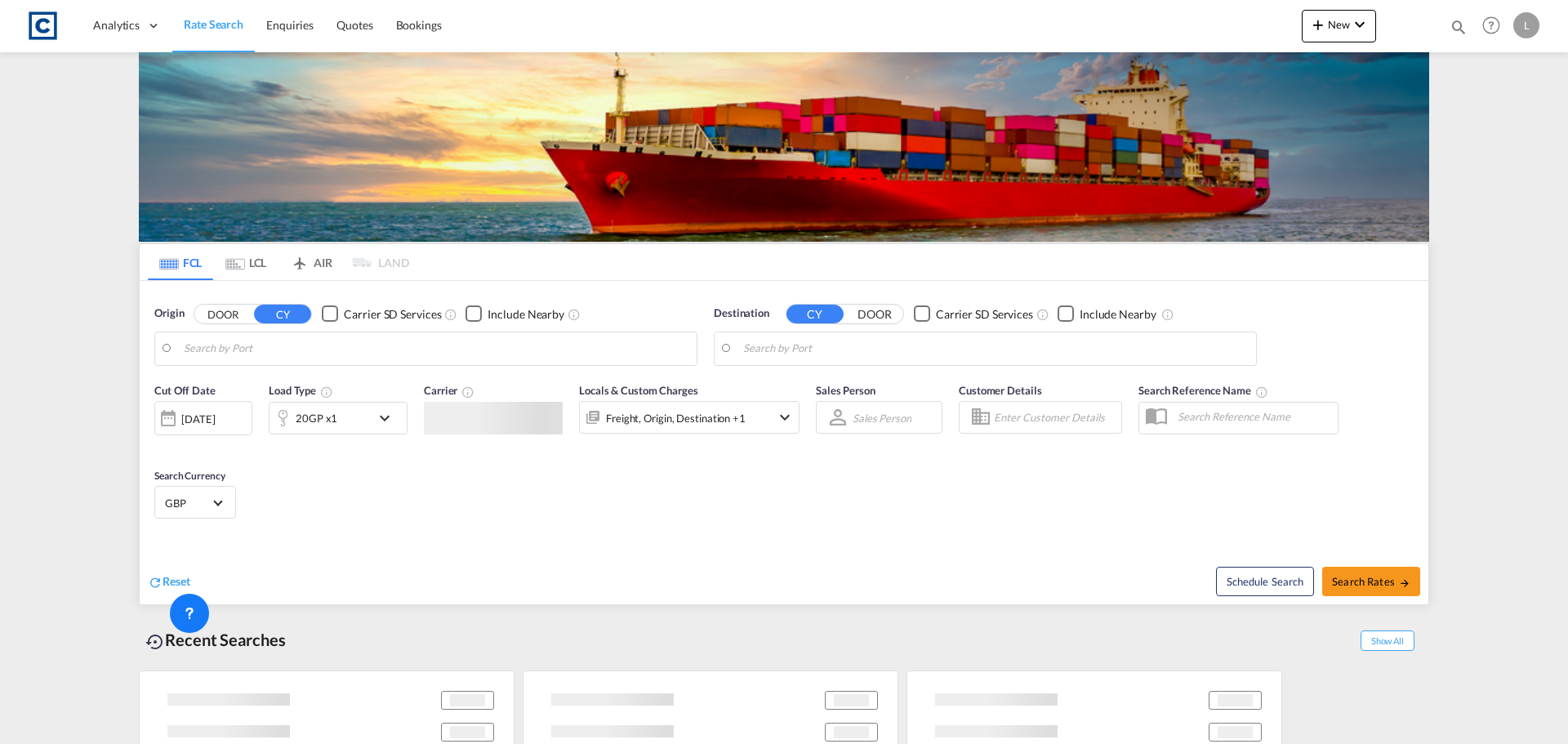
type input "GB-M22, Manchester"
type input "Jebel Ali, AEJEA"
